Goal: Task Accomplishment & Management: Manage account settings

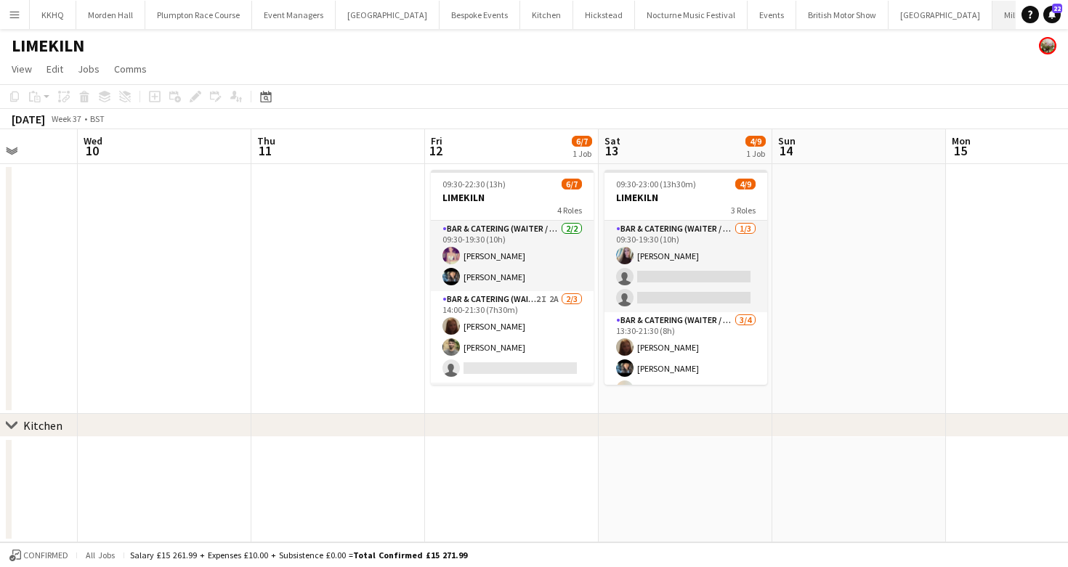
scroll to position [0, 60]
click at [1067, 15] on app-icon "Add" at bounding box center [1083, 15] width 6 height 6
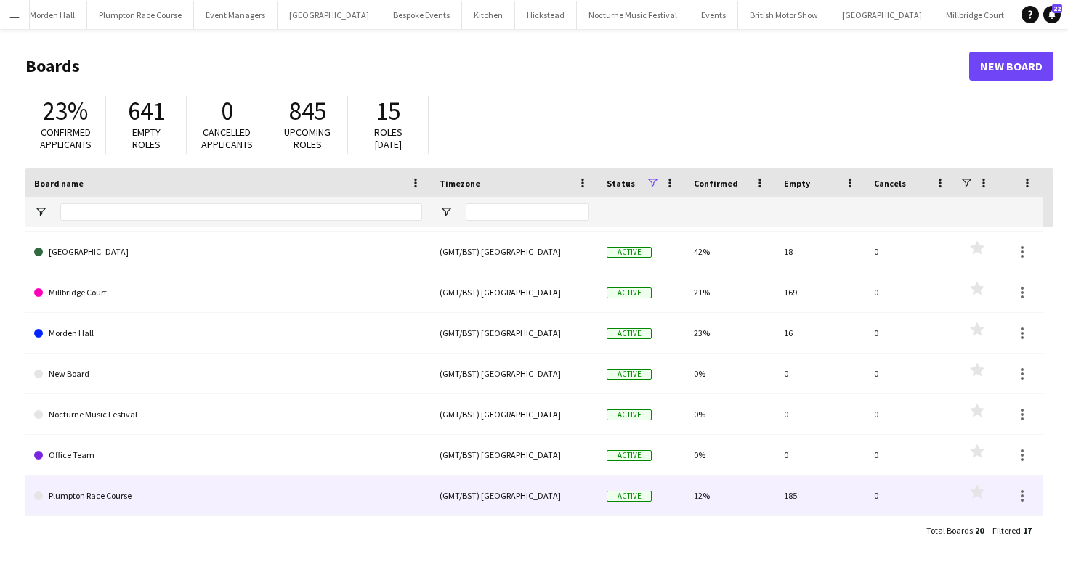
click at [110, 481] on link "Plumpton Race Course" at bounding box center [228, 496] width 388 height 41
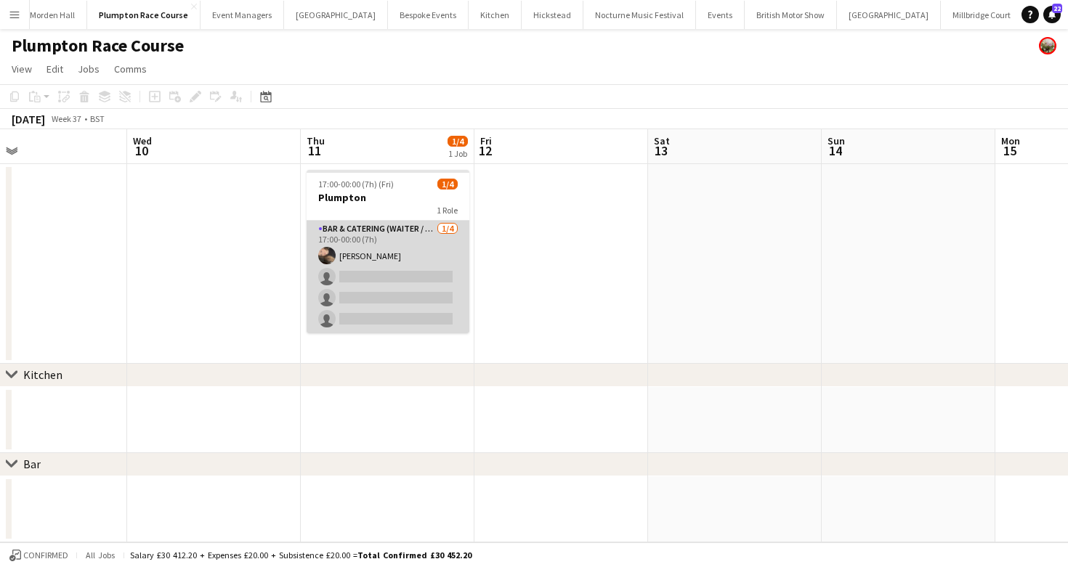
click at [429, 278] on app-card-role "Bar & Catering (Waiter / waitress) [DATE] 17:00-00:00 (7h) [PERSON_NAME] single…" at bounding box center [388, 277] width 163 height 113
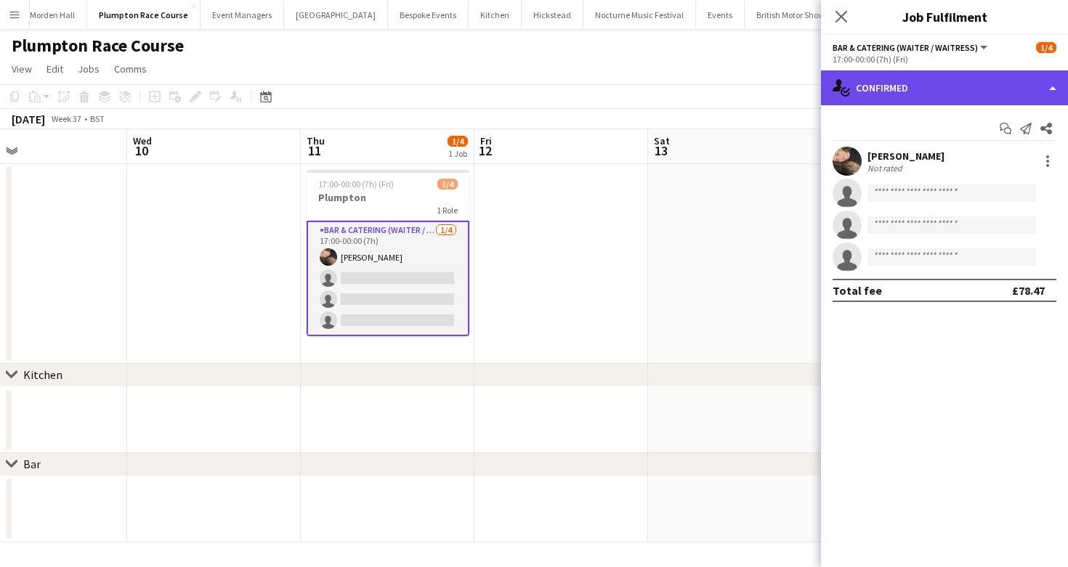
click at [970, 97] on div "single-neutral-actions-check-2 Confirmed" at bounding box center [944, 87] width 247 height 35
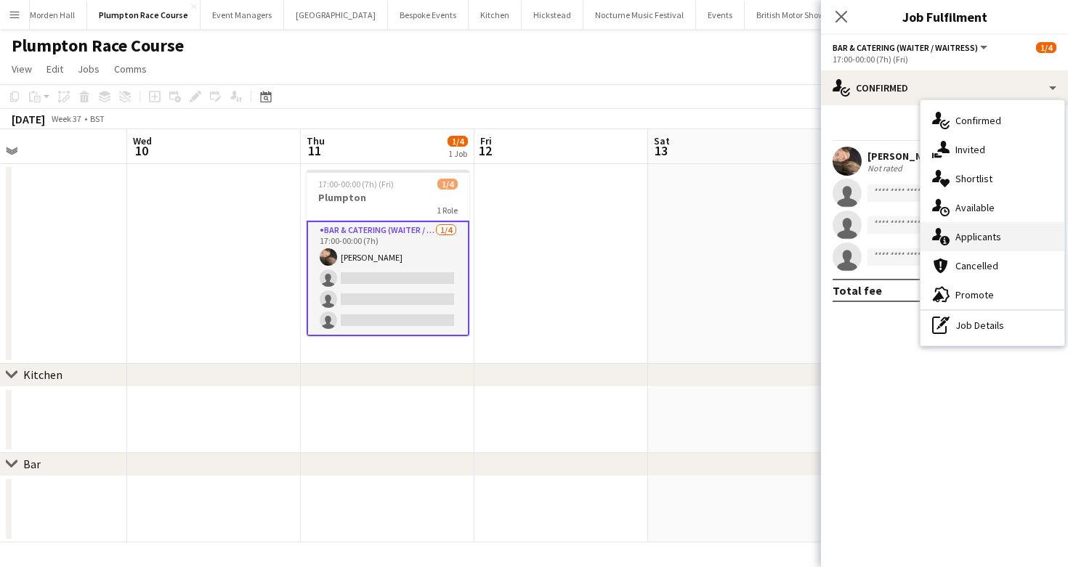
click at [984, 242] on span "Applicants" at bounding box center [978, 236] width 46 height 13
